Goal: Task Accomplishment & Management: Manage account settings

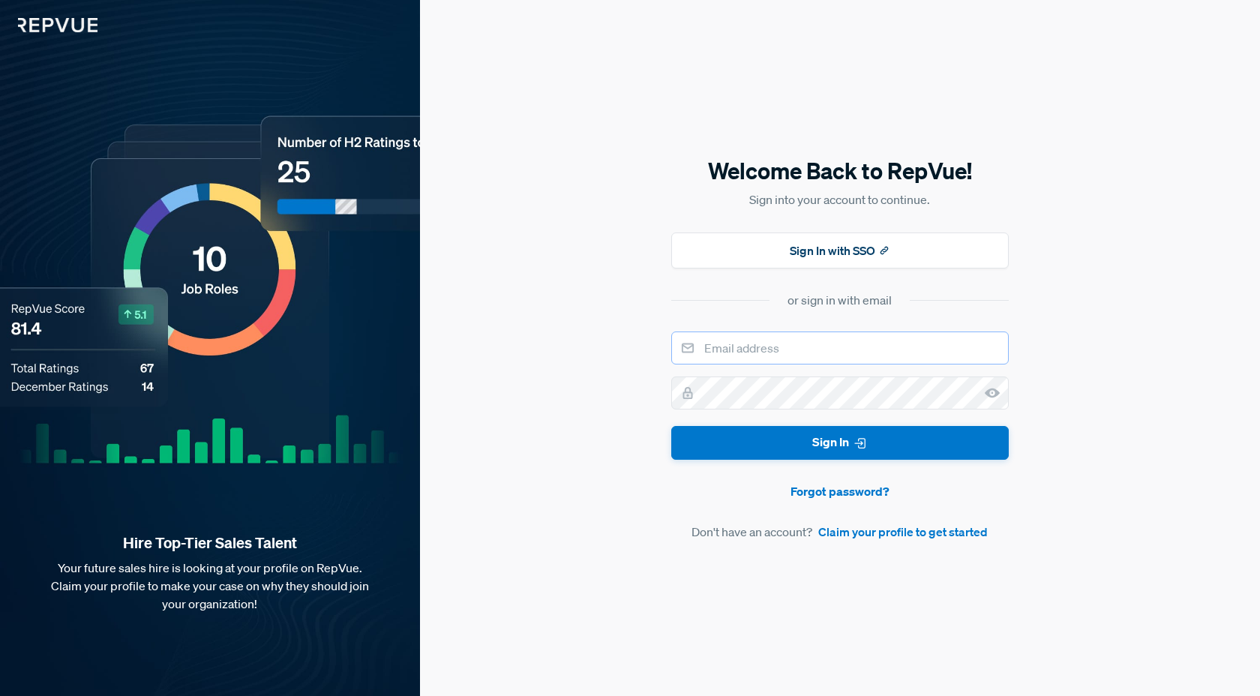
click at [835, 341] on input "email" at bounding box center [840, 348] width 338 height 33
type input "[EMAIL_ADDRESS][DOMAIN_NAME]"
click at [671, 426] on button "Sign In" at bounding box center [840, 443] width 338 height 34
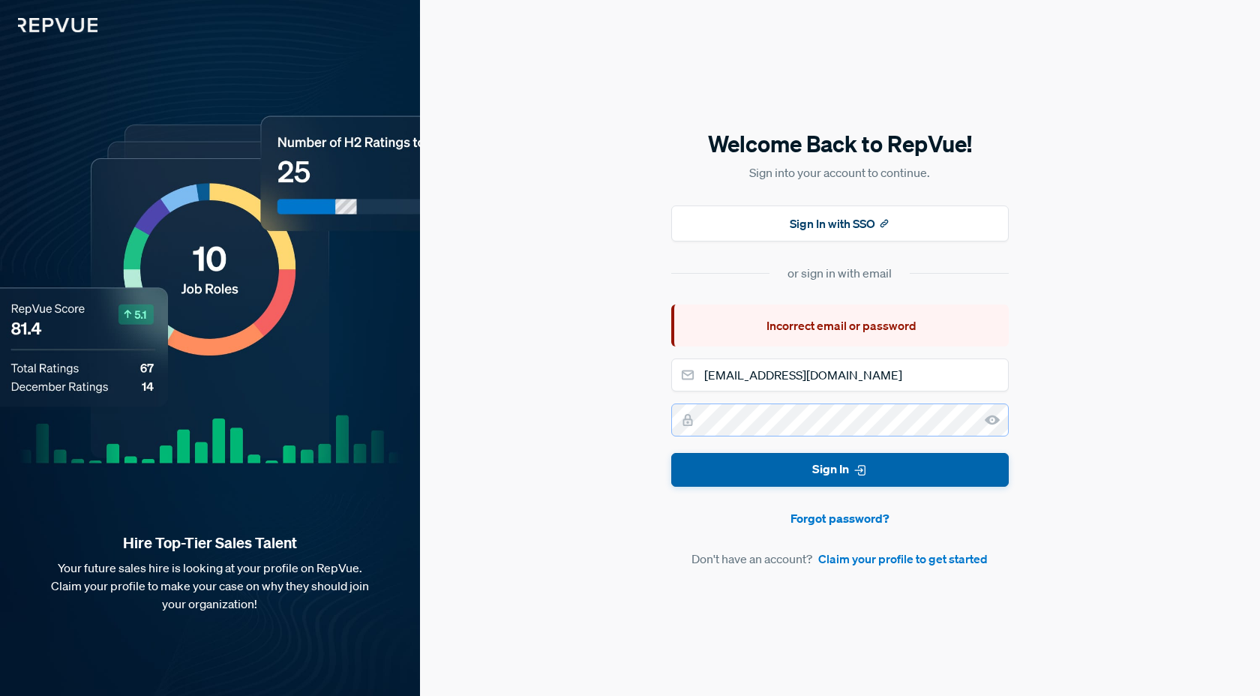
click at [671, 453] on button "Sign In" at bounding box center [840, 470] width 338 height 34
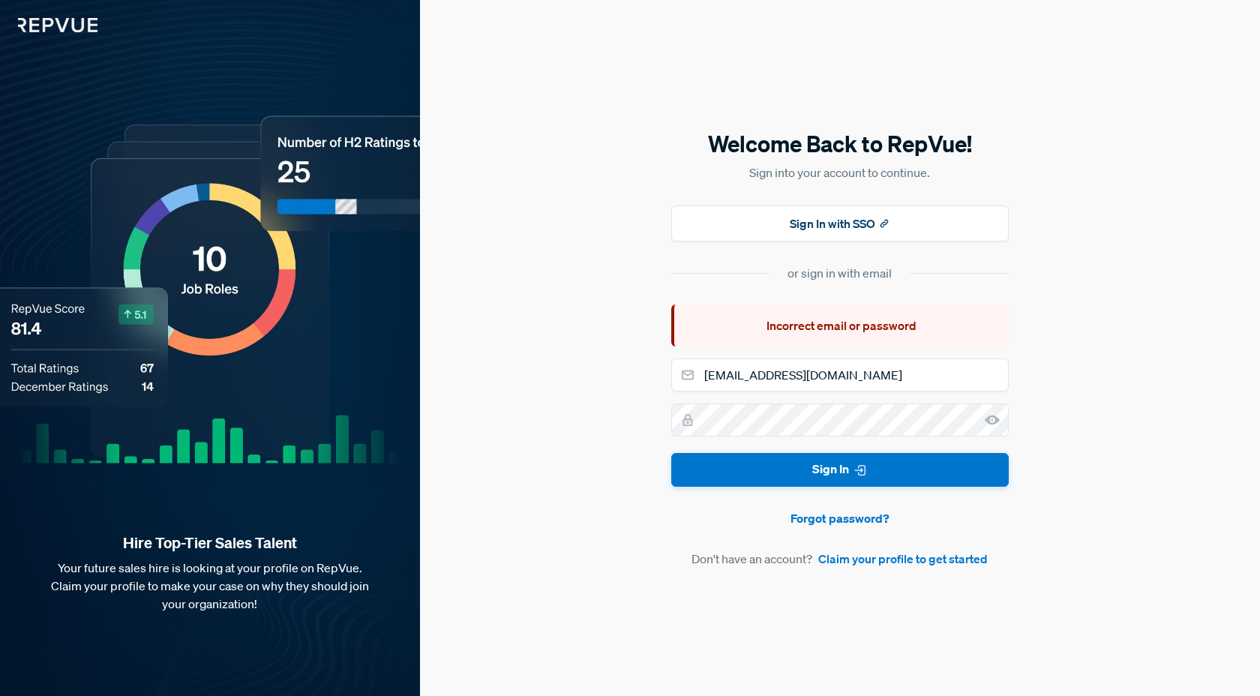
click at [1012, 542] on div "Welcome Back to RepVue! Sign into your account to continue. Sign In with SSO or…" at bounding box center [840, 348] width 840 height 696
click at [829, 506] on form "[EMAIL_ADDRESS][DOMAIN_NAME] Sign In Forgot password? Don't have an account? Cl…" at bounding box center [840, 463] width 338 height 209
click at [843, 521] on link "Forgot password?" at bounding box center [840, 518] width 338 height 18
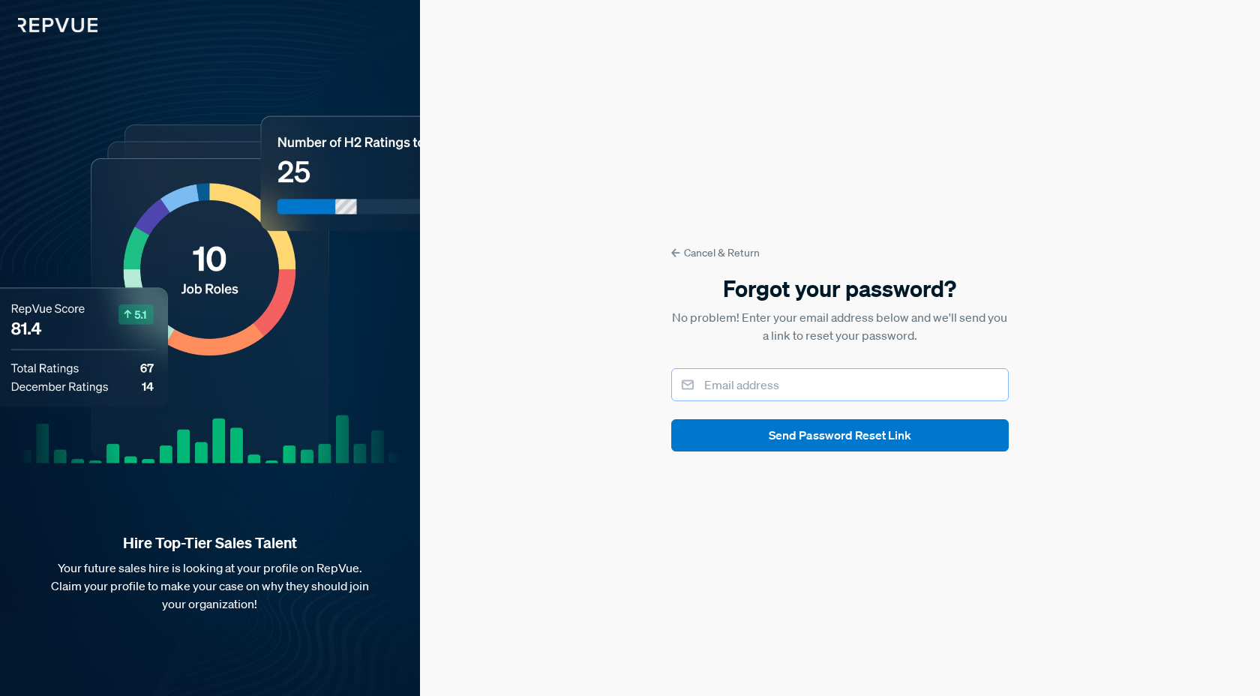
click at [757, 392] on input "email" at bounding box center [840, 384] width 338 height 33
type input "[EMAIL_ADDRESS][DOMAIN_NAME]"
click at [671, 419] on button "Send Password Reset Link" at bounding box center [840, 435] width 338 height 32
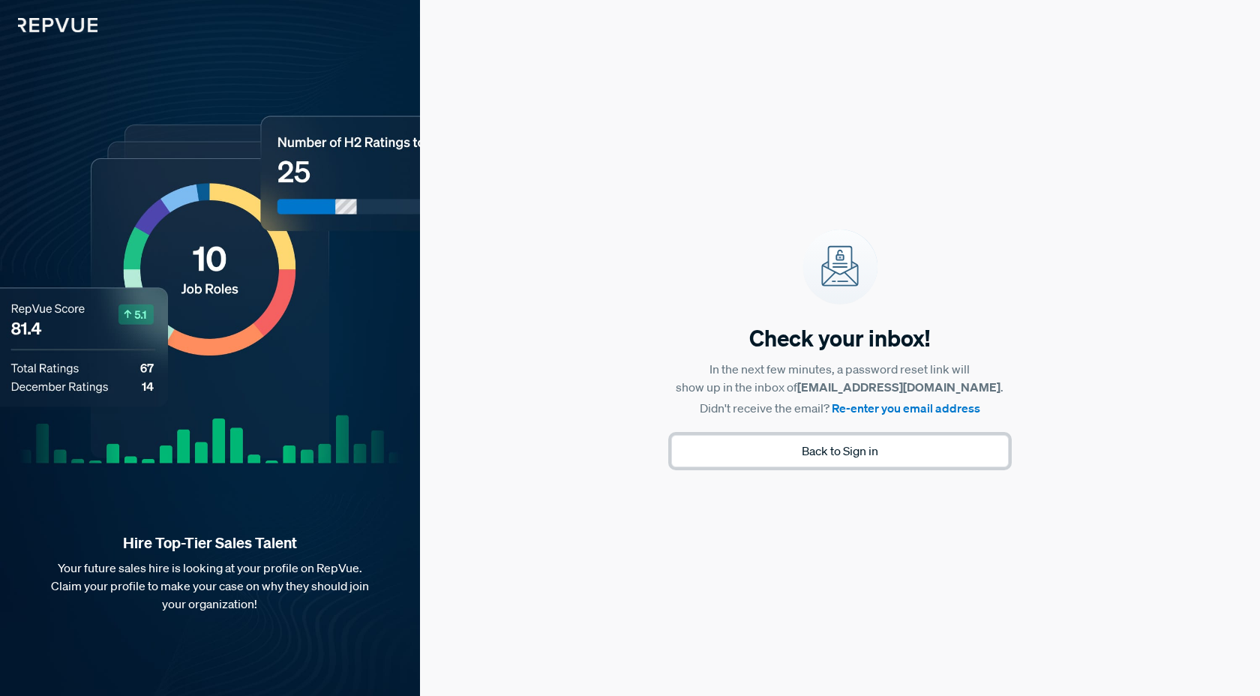
click at [848, 452] on button "Back to Sign in" at bounding box center [840, 451] width 338 height 32
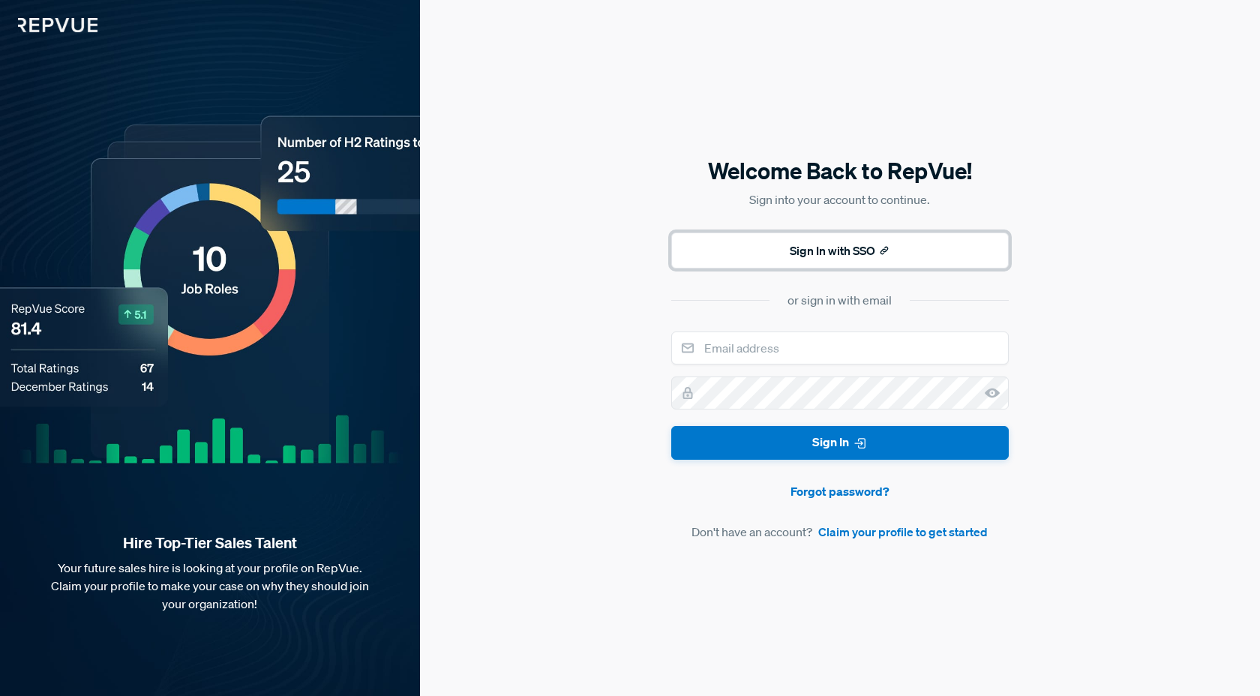
click at [833, 264] on button "Sign In with SSO" at bounding box center [840, 251] width 338 height 36
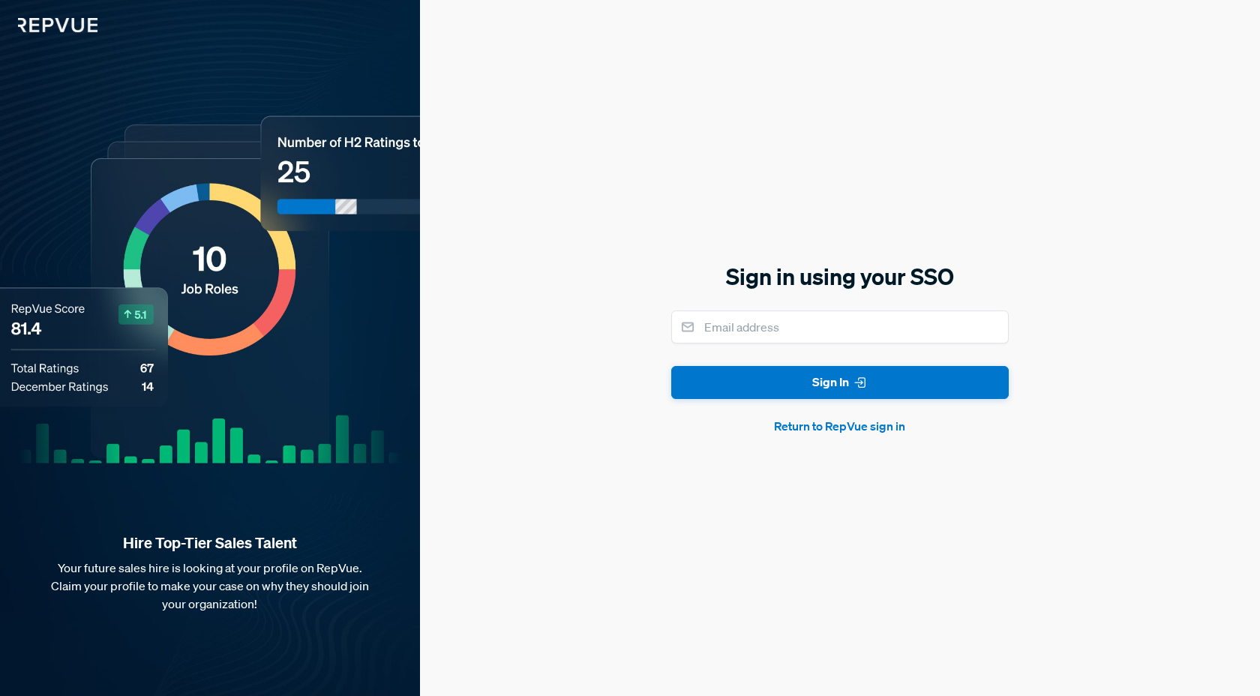
click at [740, 307] on div "Sign in using your SSO Sign In Return to RepVue sign in" at bounding box center [840, 348] width 338 height 175
click at [755, 322] on input "email" at bounding box center [840, 327] width 338 height 33
type input "[EMAIL_ADDRESS][DOMAIN_NAME]"
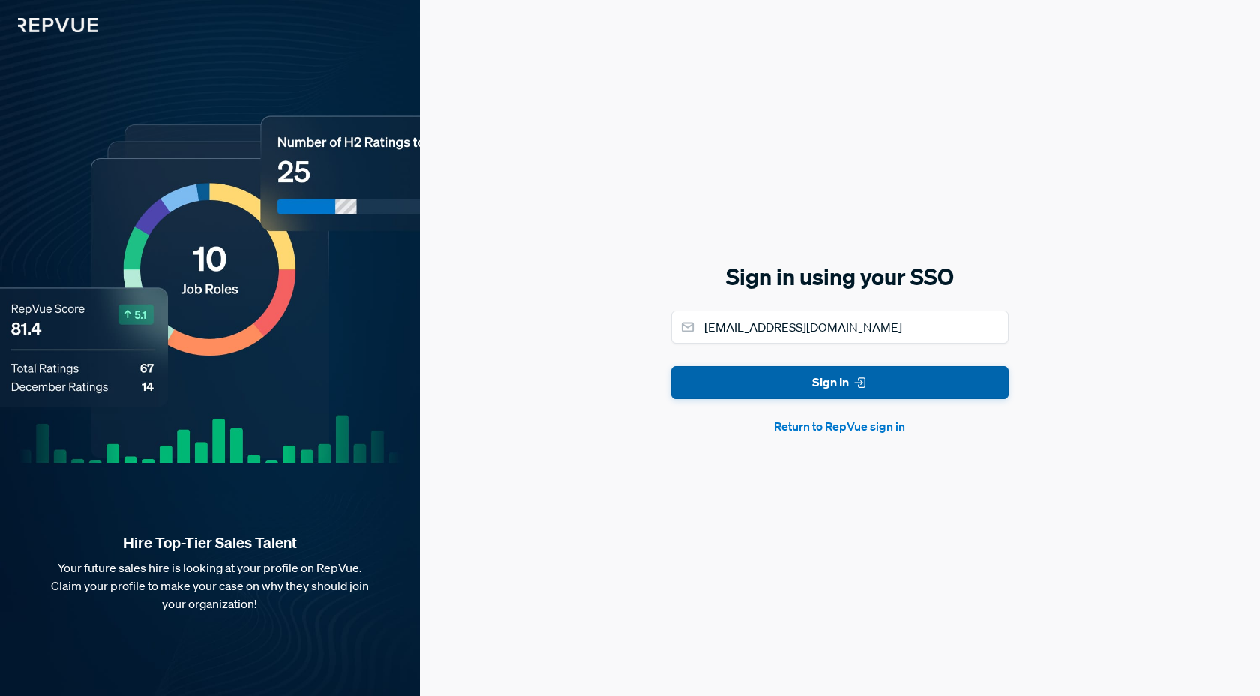
click at [806, 379] on button "Sign In" at bounding box center [840, 383] width 338 height 34
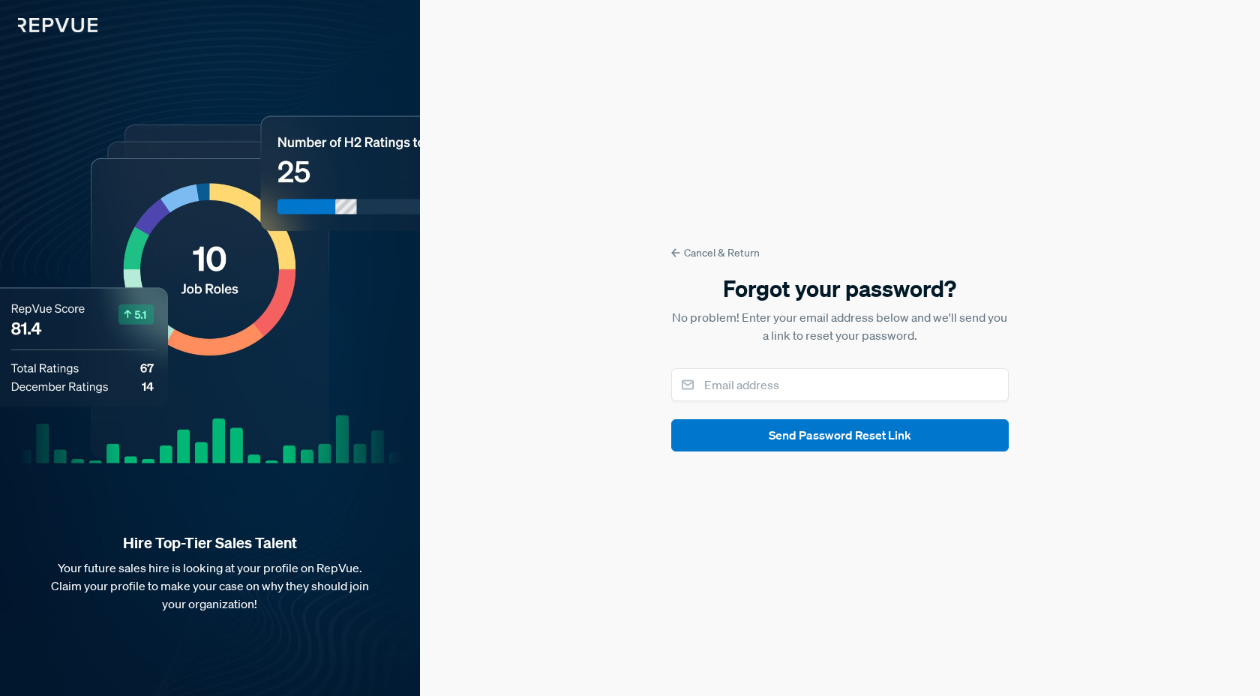
click at [689, 257] on link "Cancel & Return" at bounding box center [840, 253] width 338 height 16
